Goal: Task Accomplishment & Management: Complete application form

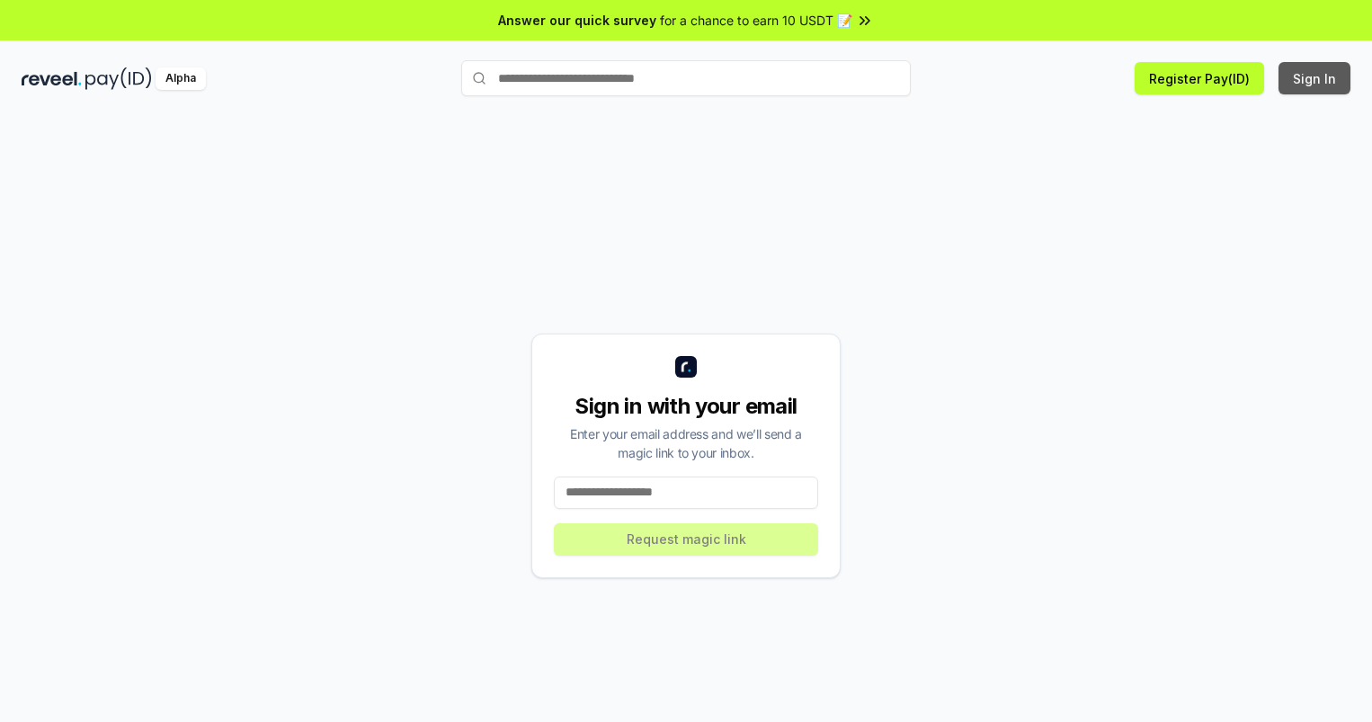
click at [1315, 78] on button "Sign In" at bounding box center [1314, 78] width 72 height 32
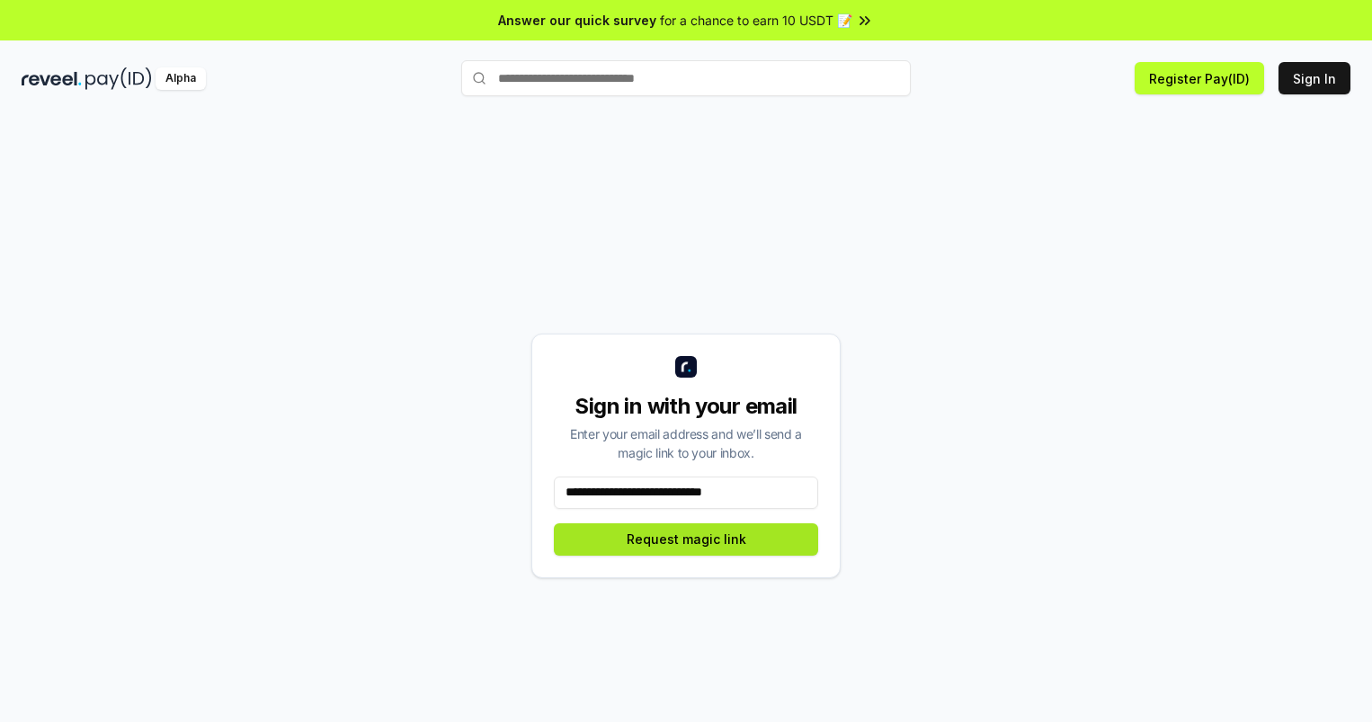
type input "**********"
click at [686, 539] on button "Request magic link" at bounding box center [686, 539] width 264 height 32
